Goal: Task Accomplishment & Management: Manage account settings

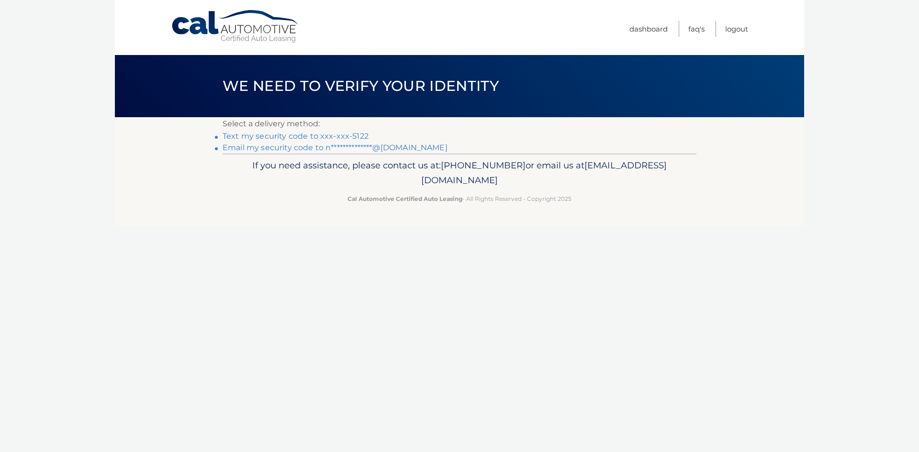
click at [353, 134] on link "Text my security code to xxx-xxx-5122" at bounding box center [296, 136] width 146 height 9
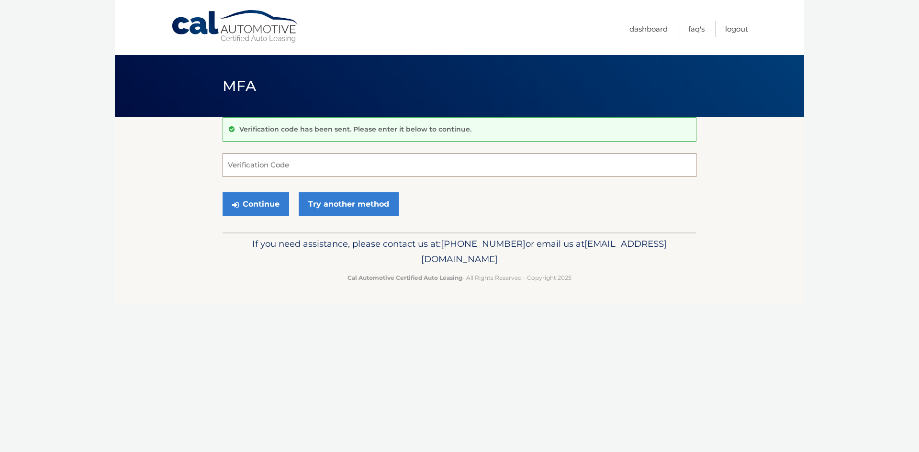
click at [335, 165] on input "Verification Code" at bounding box center [460, 165] width 474 height 24
type input "502950"
click at [223, 192] on button "Continue" at bounding box center [256, 204] width 67 height 24
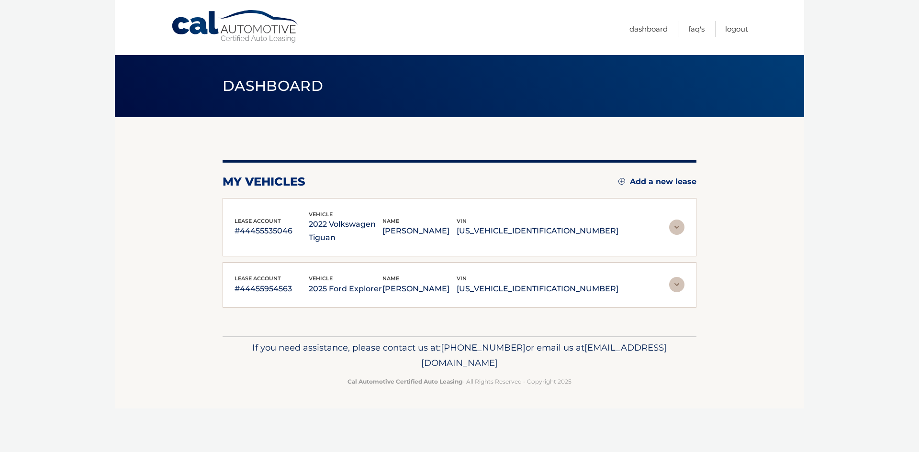
click at [680, 283] on img at bounding box center [676, 284] width 15 height 15
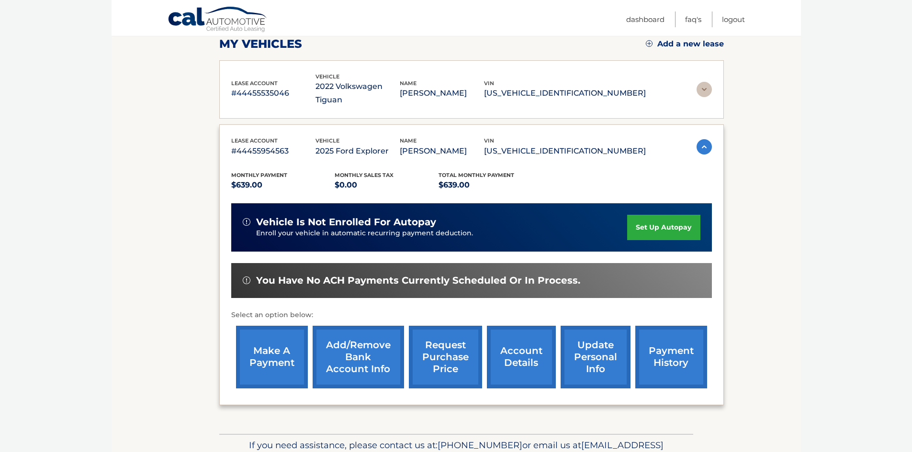
scroll to position [179, 0]
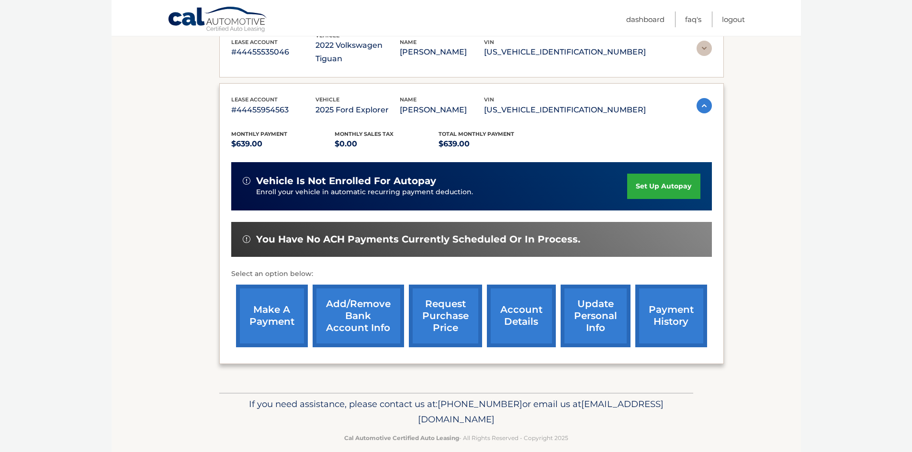
drag, startPoint x: 662, startPoint y: 174, endPoint x: 715, endPoint y: 184, distance: 54.1
click at [662, 174] on link "set up autopay" at bounding box center [663, 186] width 73 height 25
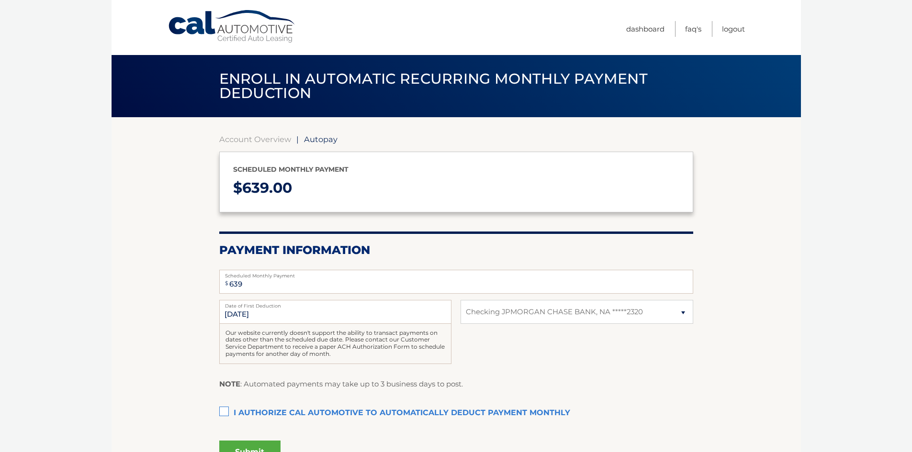
select select "YWE1MTQyOTQtMTFlOC00YzE0LThmODQtMDA2MjBiYTk4M2Jj"
click at [222, 412] on label "I authorize cal automotive to automatically deduct payment monthly This checkbo…" at bounding box center [456, 413] width 474 height 19
click at [0, 0] on input "I authorize cal automotive to automatically deduct payment monthly This checkbo…" at bounding box center [0, 0] width 0 height 0
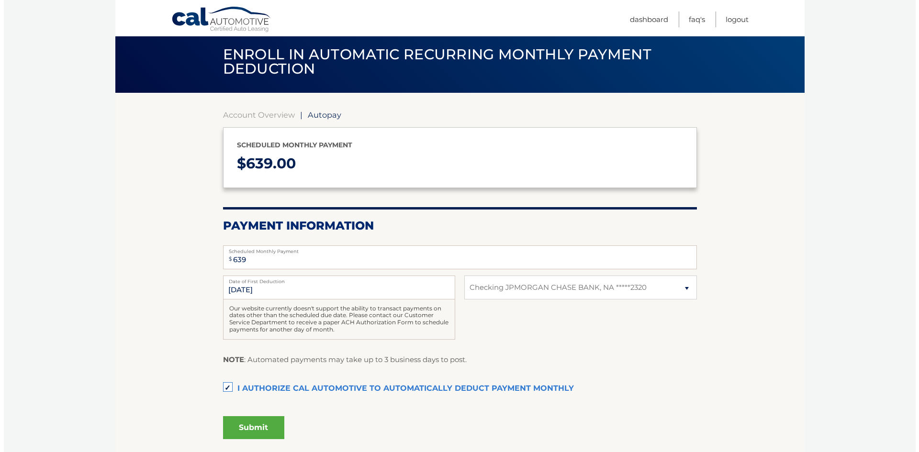
scroll to position [48, 0]
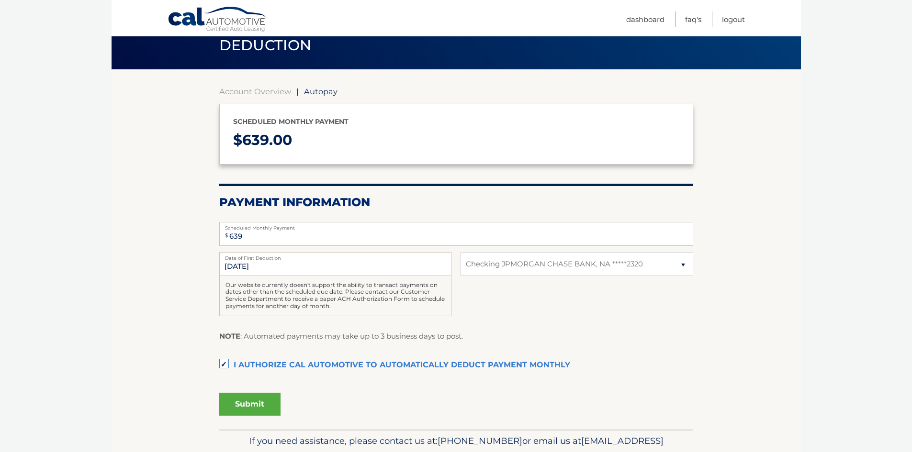
click at [239, 403] on button "Submit" at bounding box center [249, 404] width 61 height 23
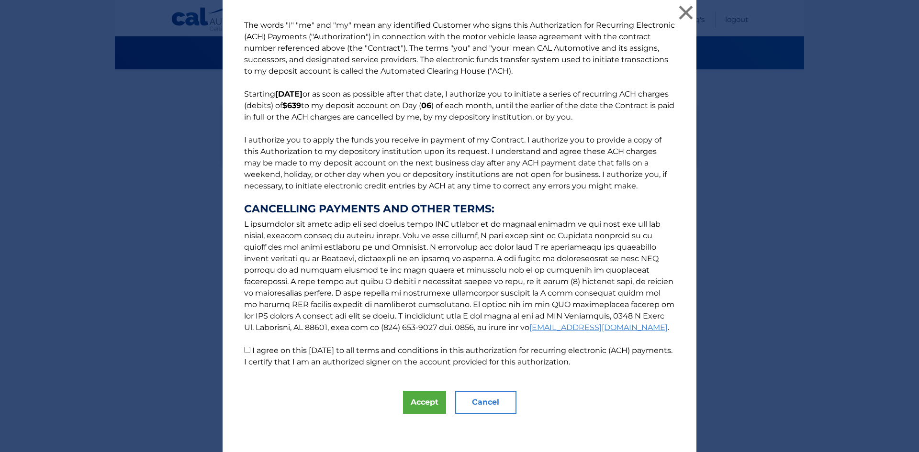
click at [244, 353] on input "I agree on this 09/29/2025 to all terms and conditions in this authorization fo…" at bounding box center [247, 350] width 6 height 6
checkbox input "true"
click at [414, 403] on button "Accept" at bounding box center [424, 402] width 43 height 23
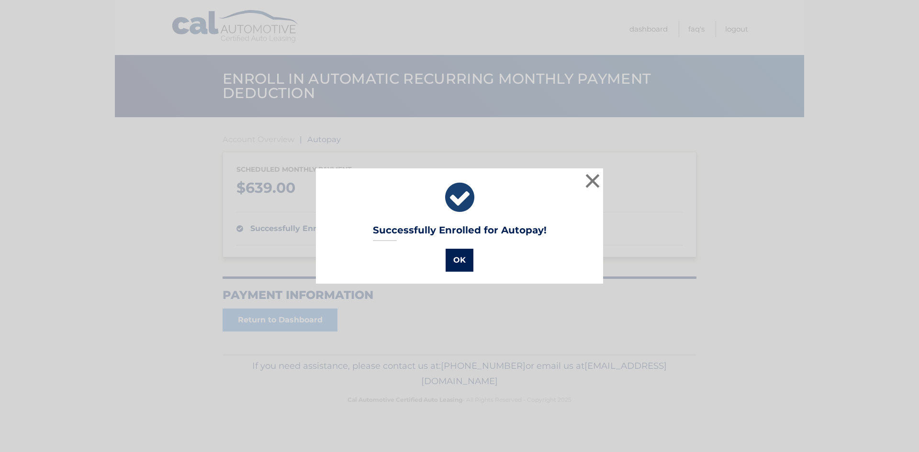
click at [456, 260] on button "OK" at bounding box center [459, 260] width 28 height 23
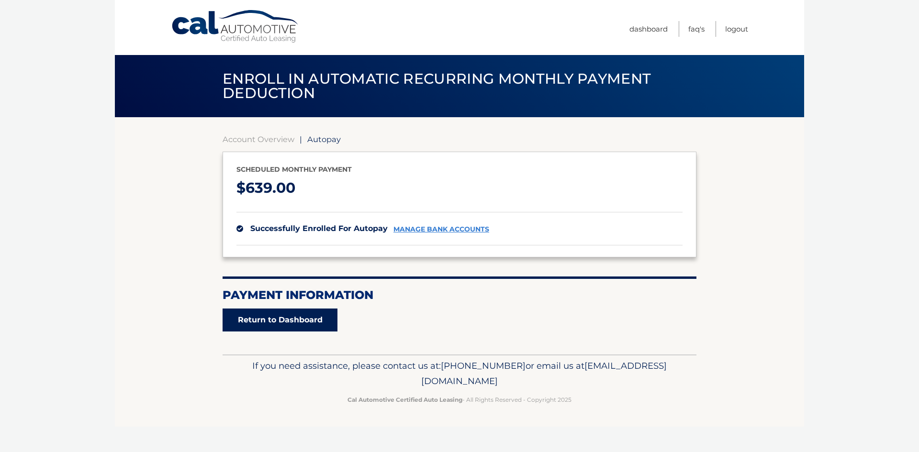
click at [323, 319] on link "Return to Dashboard" at bounding box center [280, 320] width 115 height 23
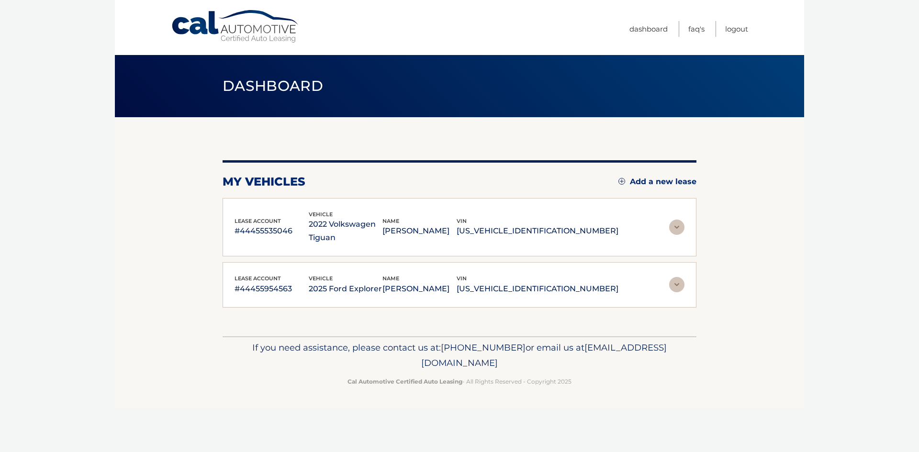
click at [676, 283] on img at bounding box center [676, 284] width 15 height 15
